Goal: Task Accomplishment & Management: Manage account settings

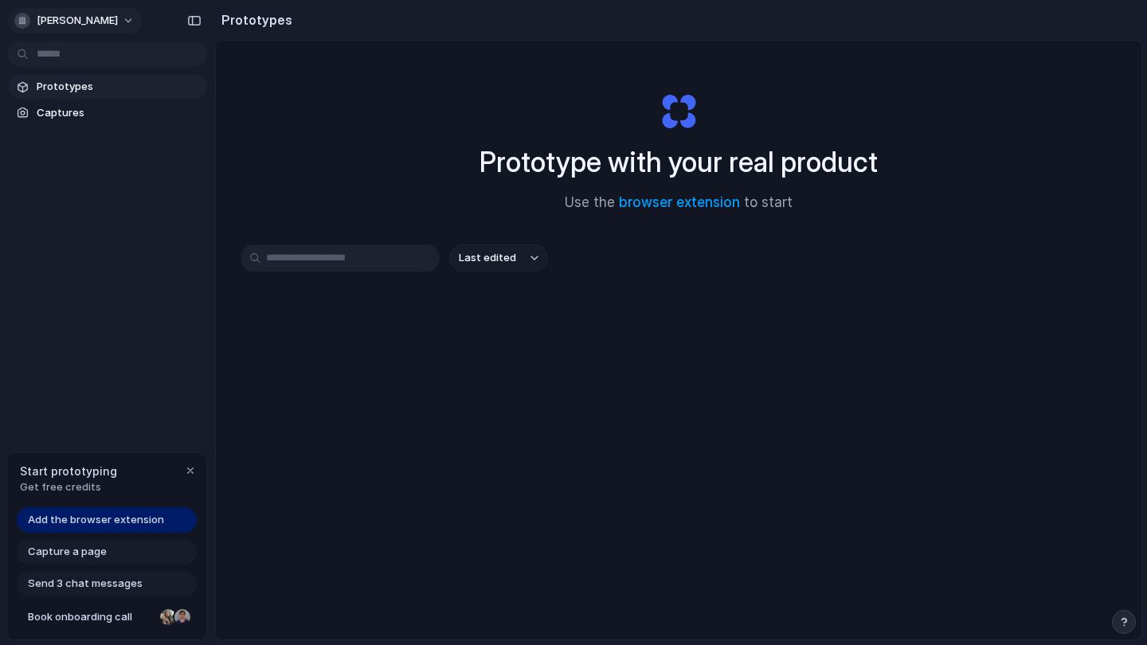
click at [107, 19] on button "[PERSON_NAME]" at bounding box center [75, 20] width 135 height 25
click at [62, 54] on span "Settings" at bounding box center [59, 57] width 44 height 16
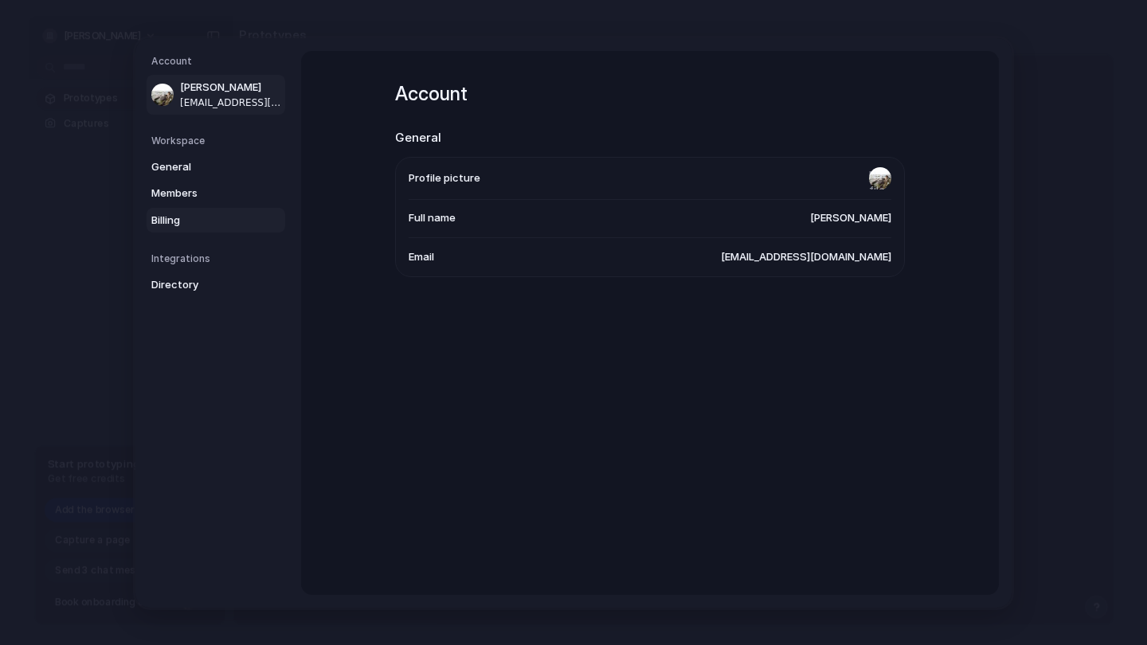
click at [194, 217] on span "Billing" at bounding box center [202, 220] width 102 height 16
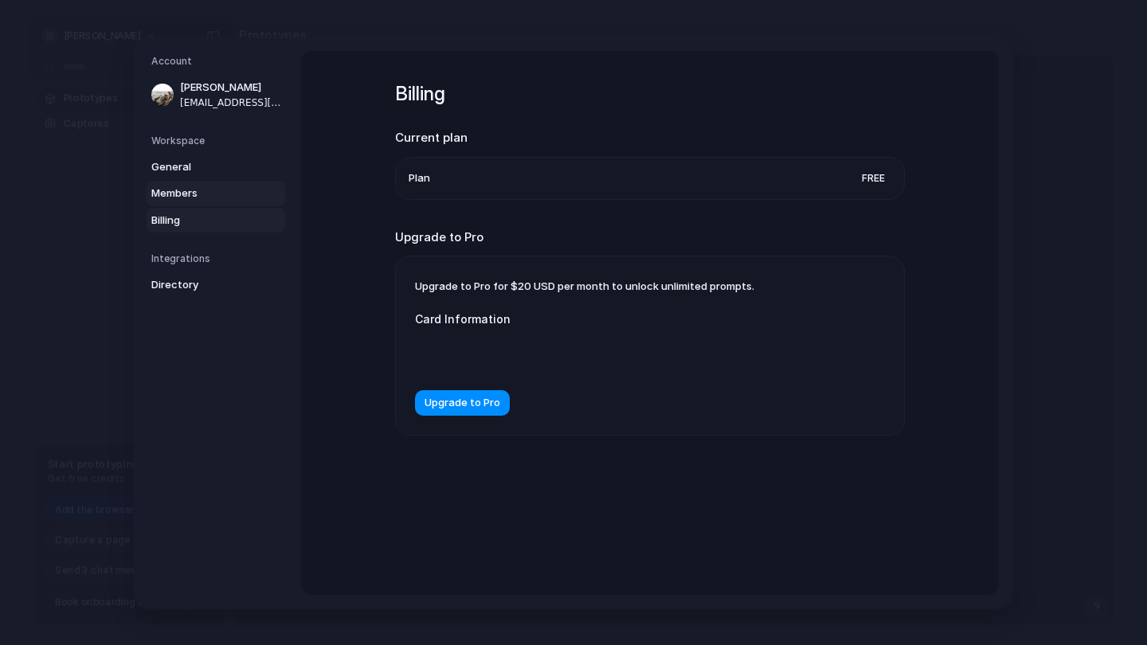
click at [184, 181] on link "Members" at bounding box center [216, 193] width 139 height 25
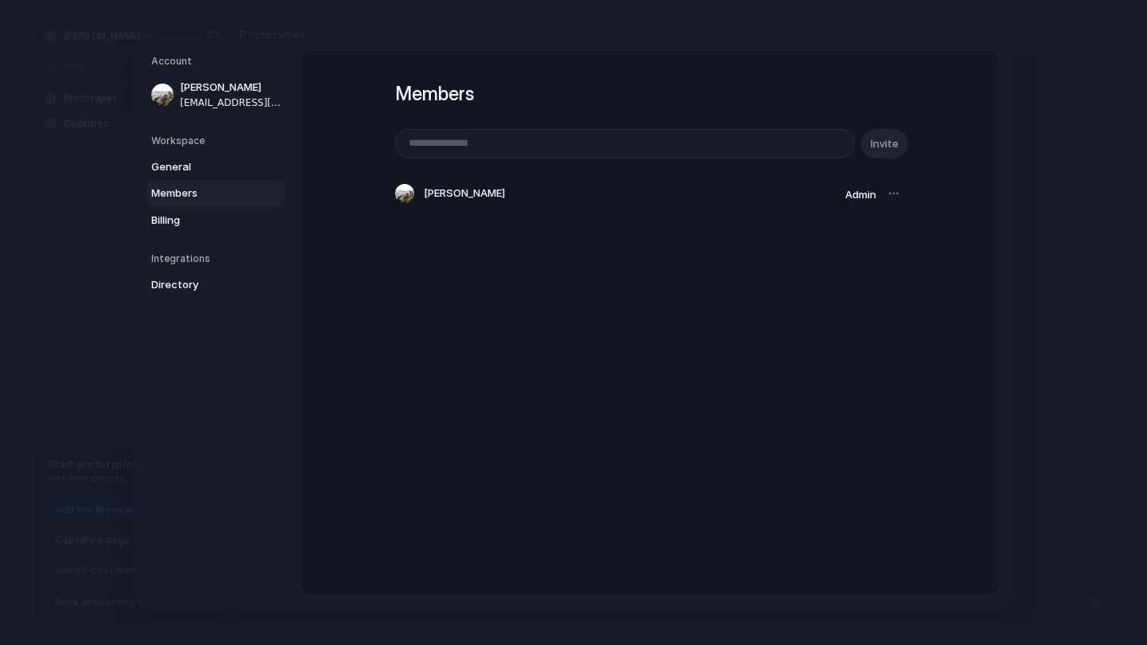
click at [186, 138] on h5 "Workspace" at bounding box center [218, 140] width 134 height 14
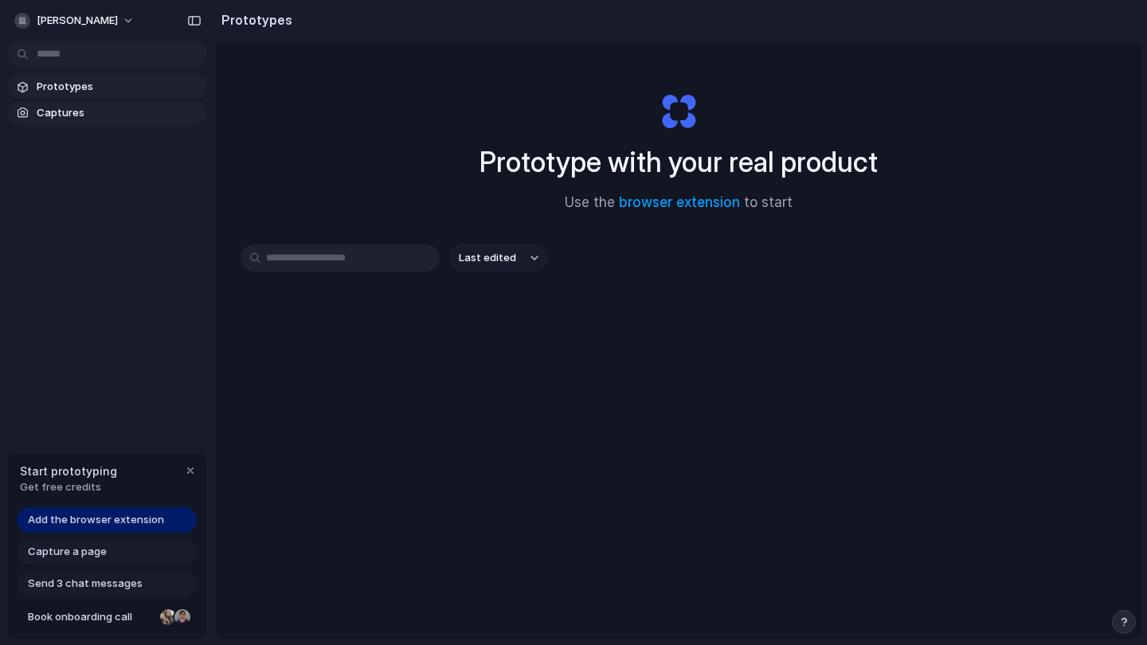
click at [65, 111] on span "Captures" at bounding box center [119, 113] width 164 height 16
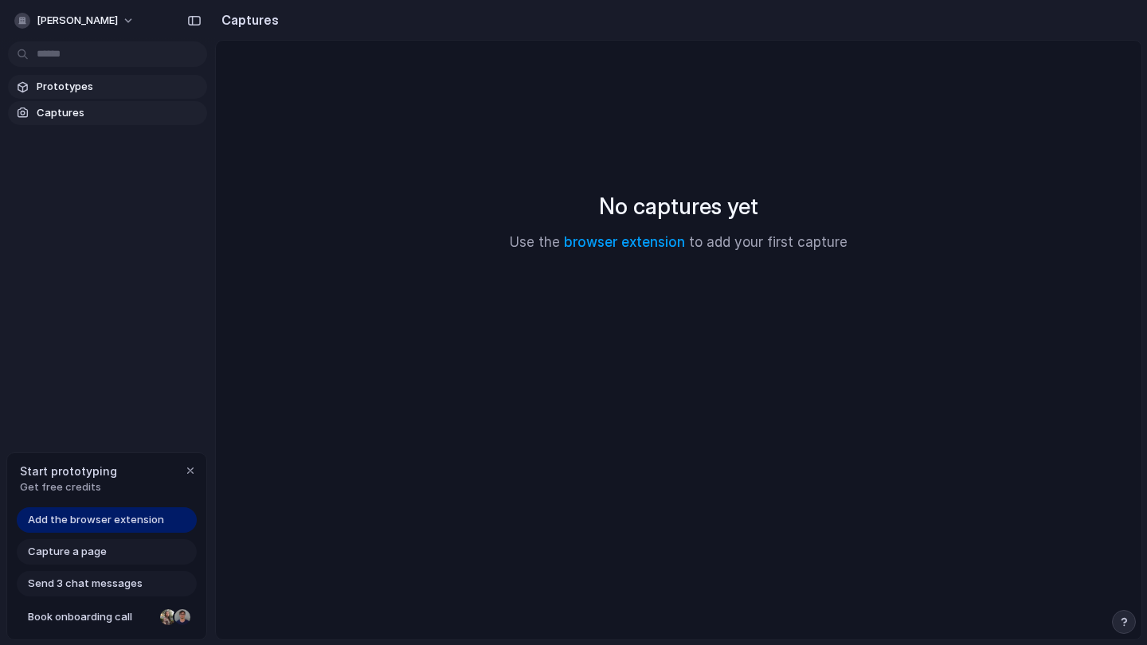
click at [65, 96] on link "Prototypes" at bounding box center [107, 87] width 199 height 24
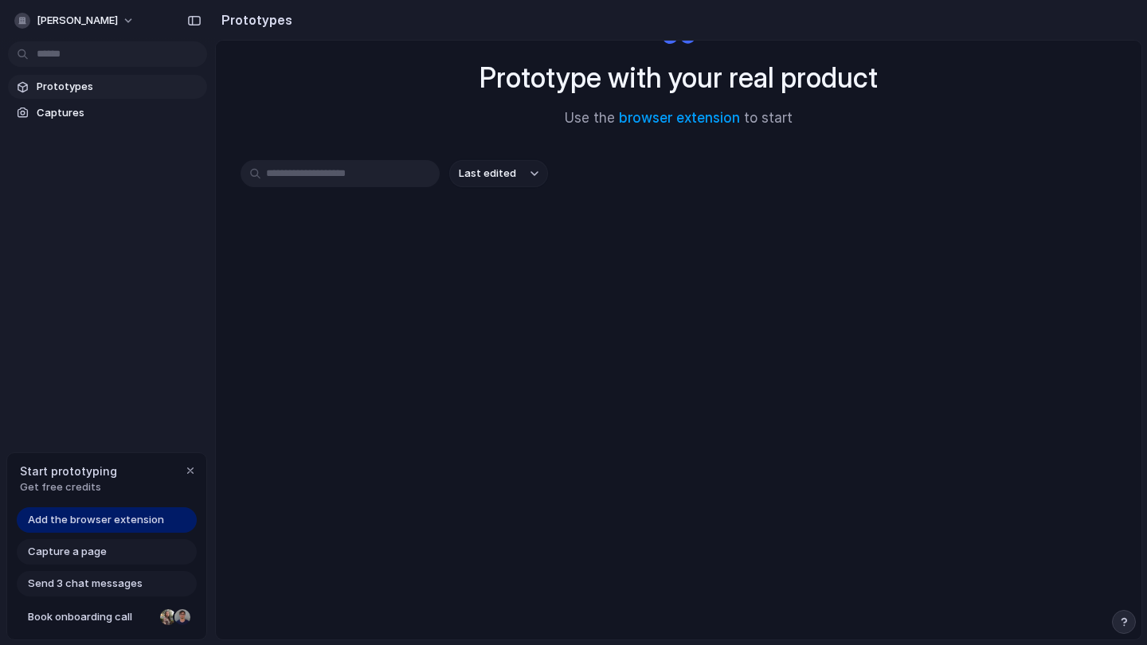
scroll to position [85, 0]
click at [95, 593] on div "Send 3 chat messages" at bounding box center [107, 583] width 180 height 25
click at [94, 584] on span "Send 3 chat messages" at bounding box center [85, 584] width 115 height 16
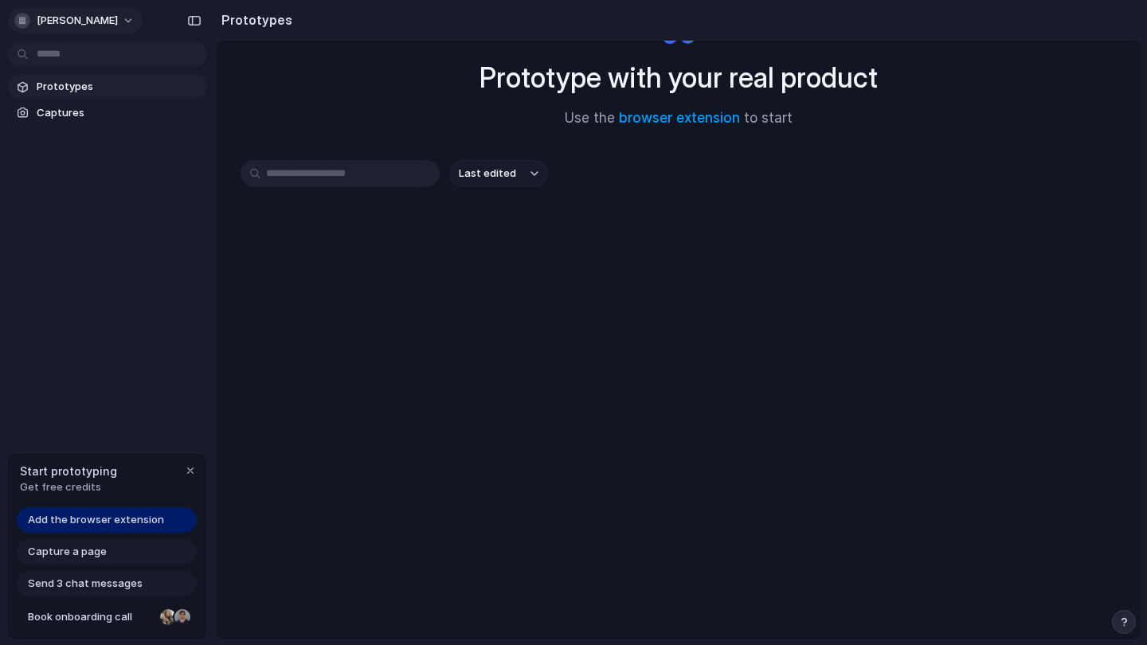
click at [108, 21] on button "[PERSON_NAME]" at bounding box center [75, 20] width 135 height 25
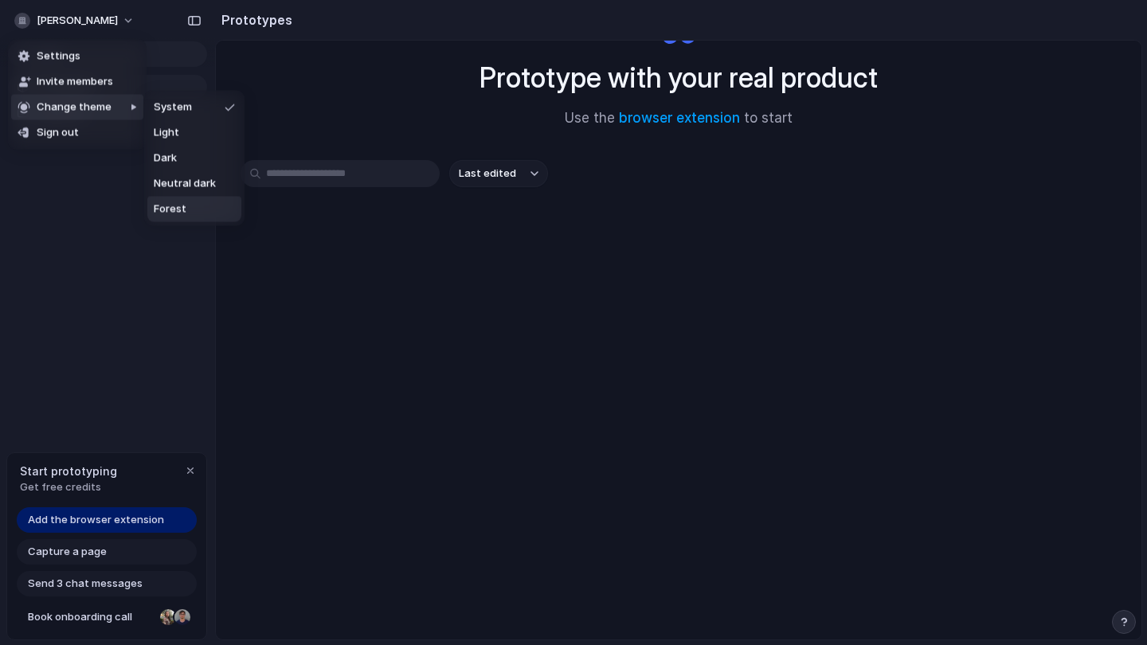
click at [152, 298] on div "Settings Invite members Change theme Sign out" at bounding box center [573, 322] width 1147 height 645
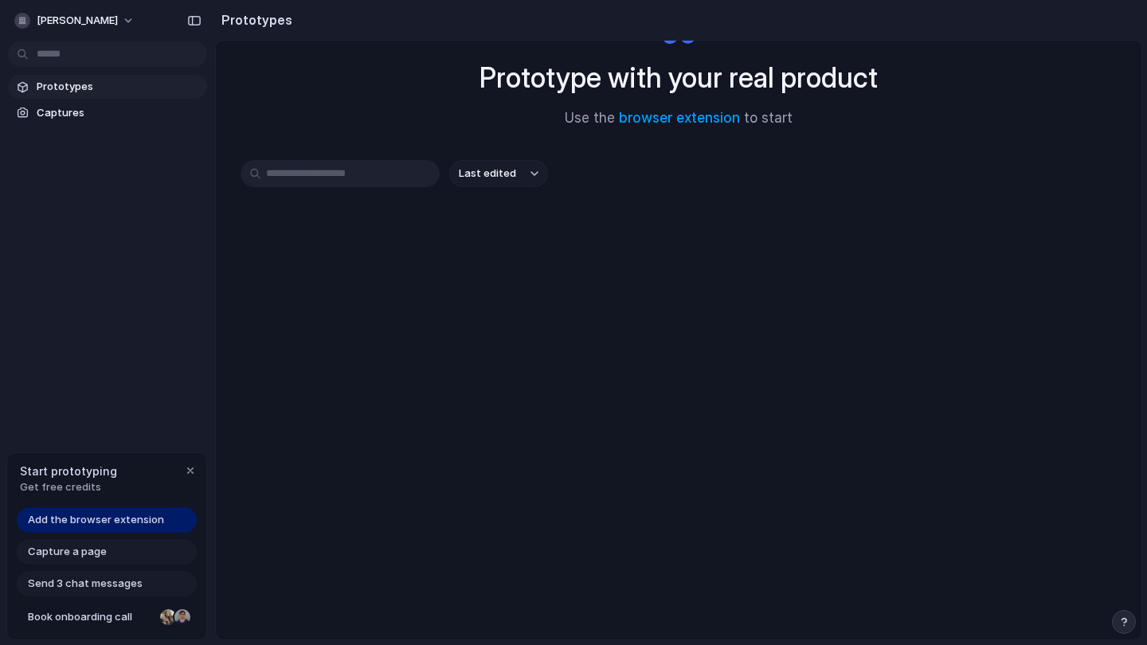
click at [63, 558] on span "Capture a page" at bounding box center [67, 552] width 79 height 16
